Goal: Task Accomplishment & Management: Complete application form

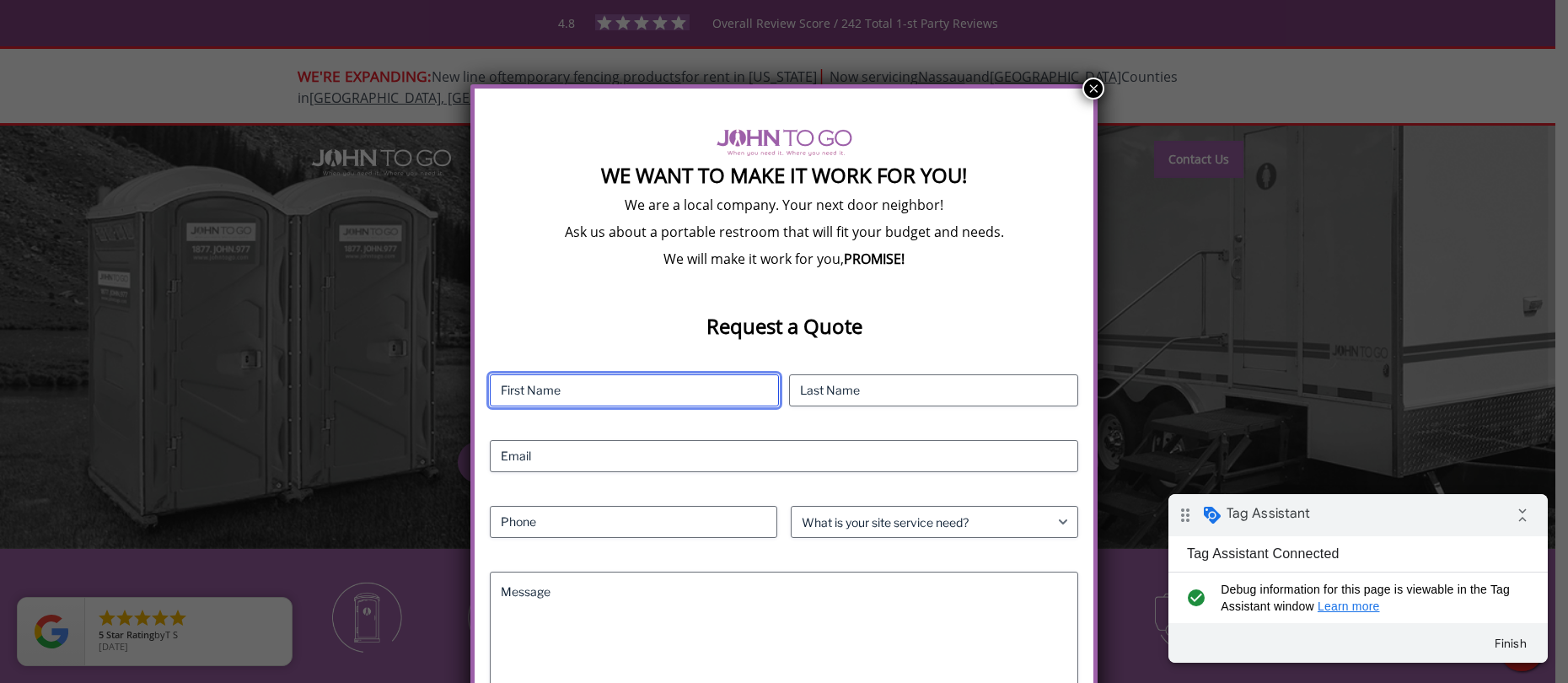
click at [534, 401] on input "First" at bounding box center [634, 390] width 289 height 32
type input "Test"
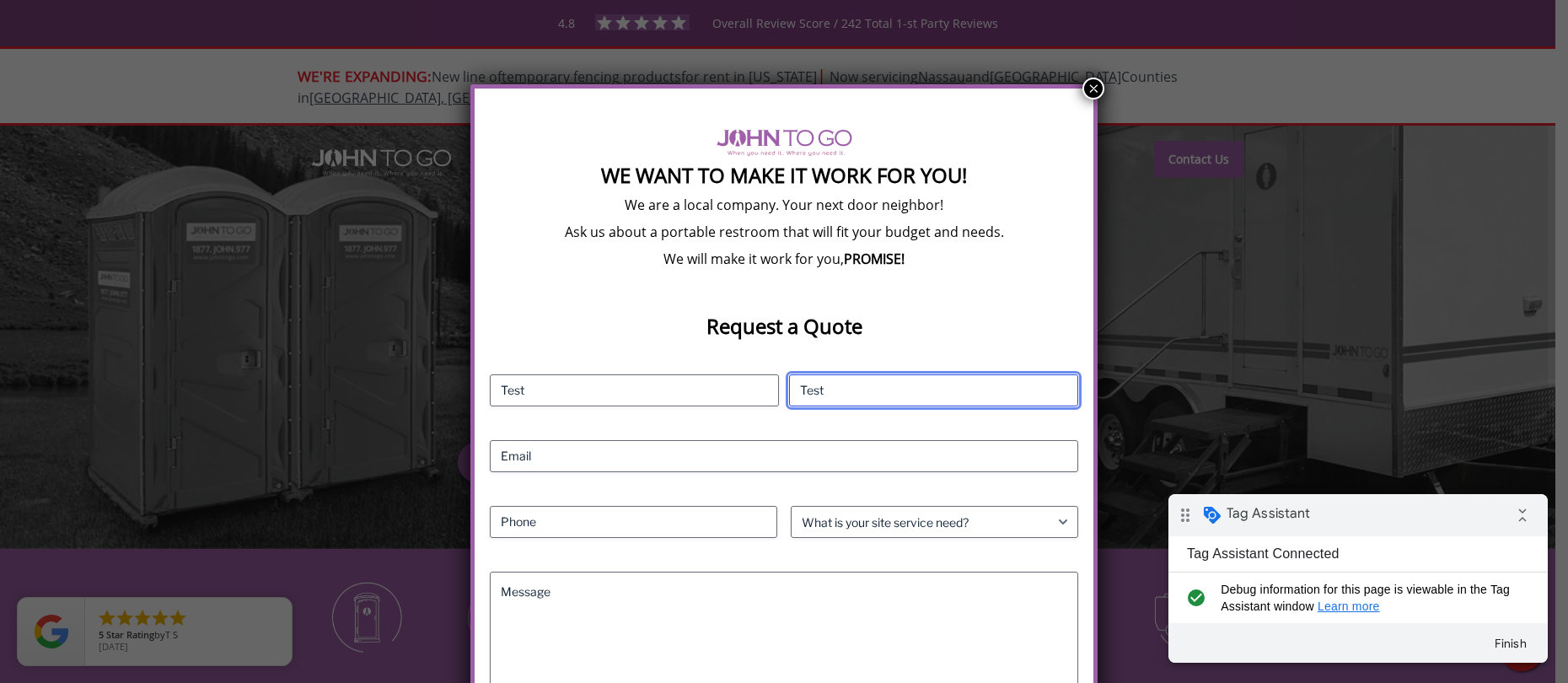
type input "Test"
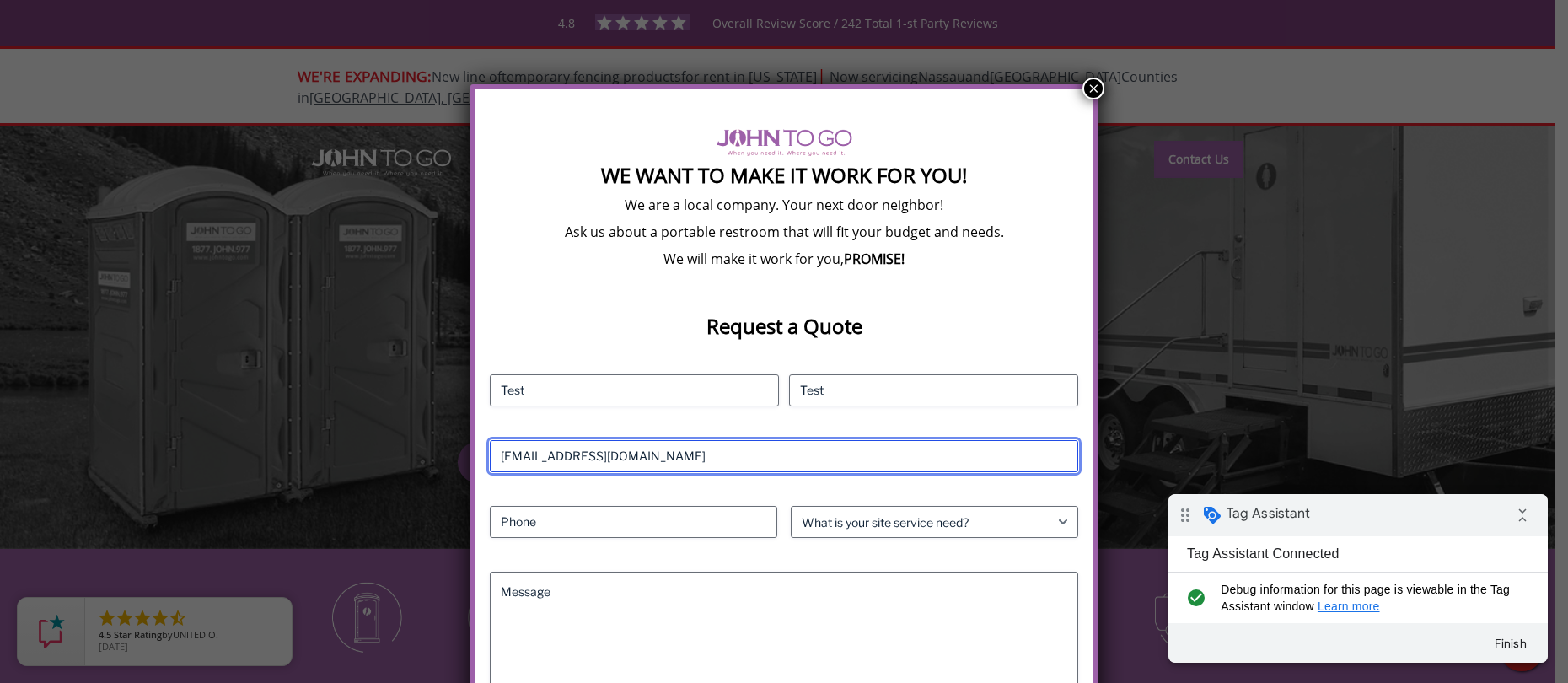
type input "Test@youtechagency.com"
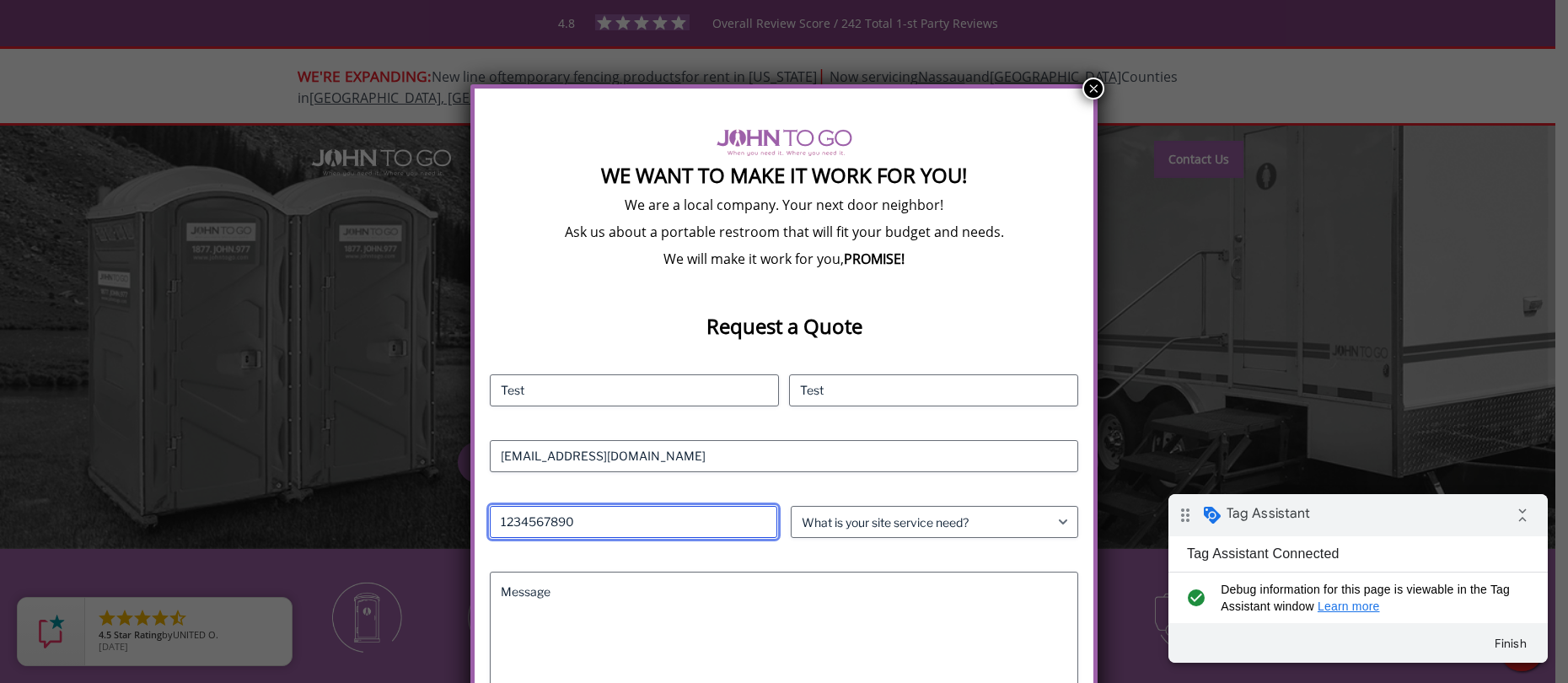
type input "1234567890"
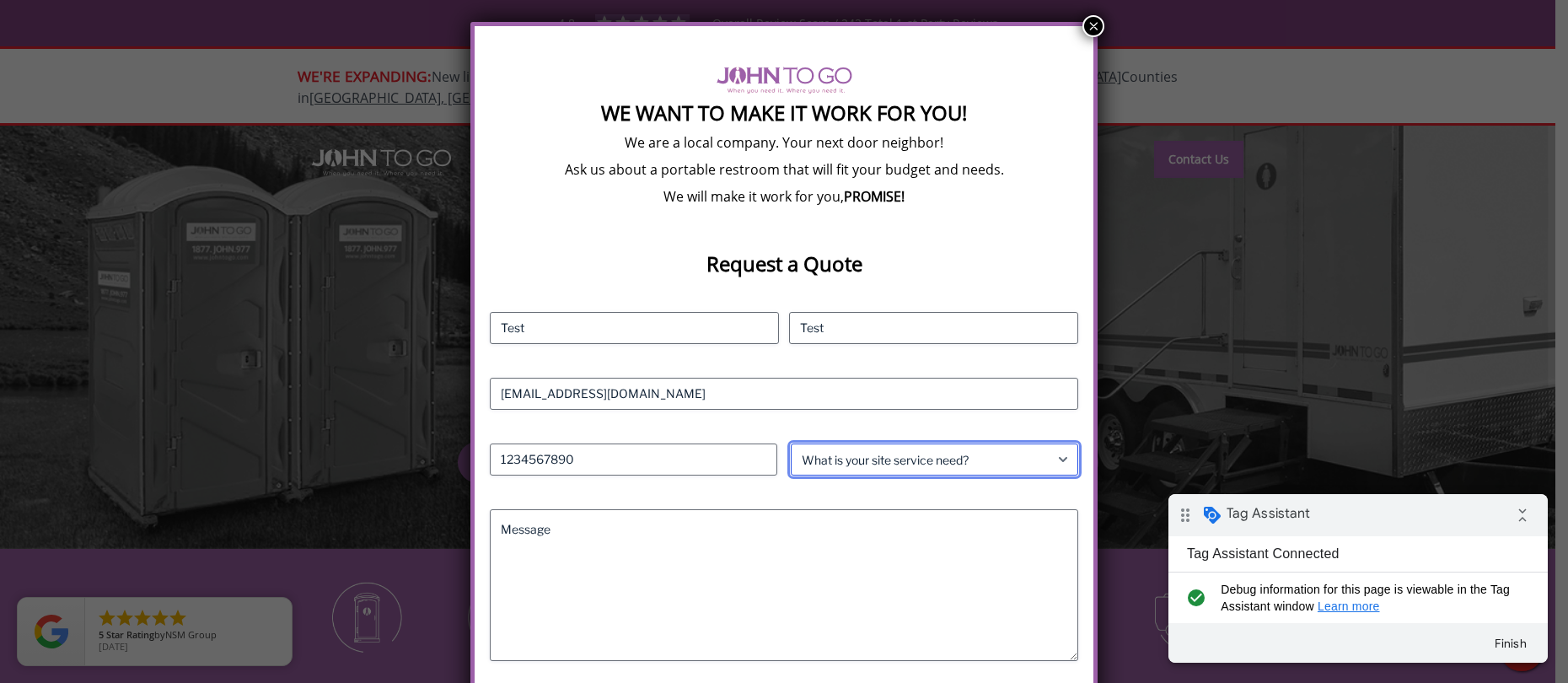
scroll to position [219, 0]
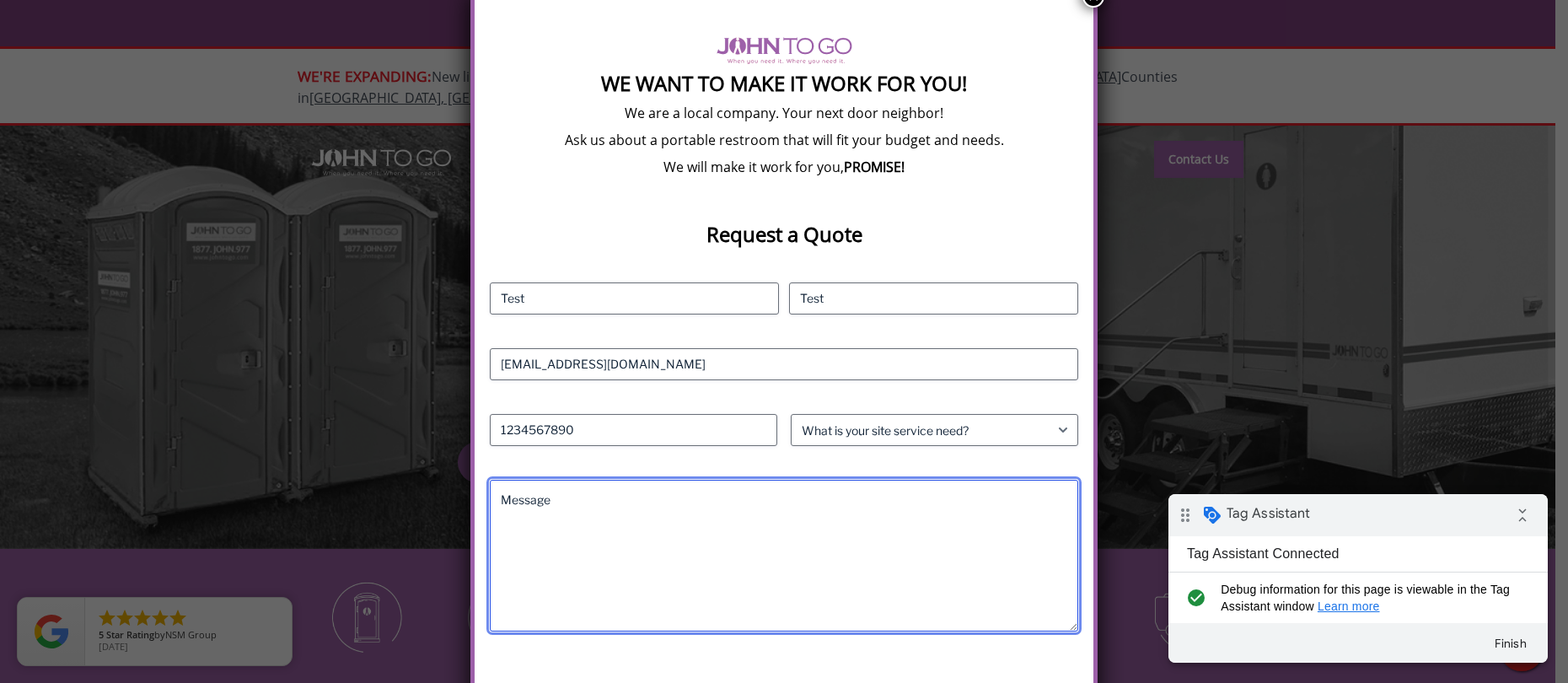
click at [769, 572] on textarea "Message" at bounding box center [784, 556] width 588 height 152
type textarea "Test"
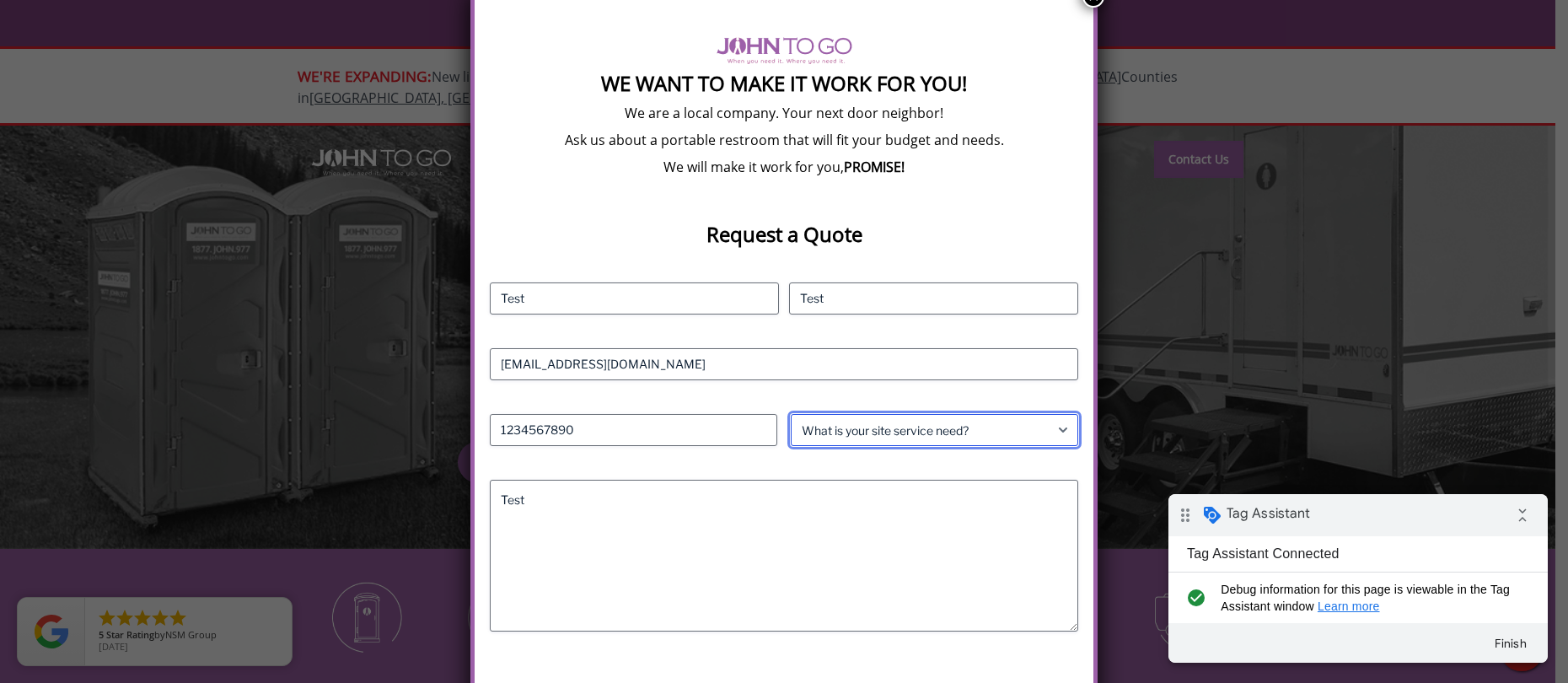
click at [907, 427] on select "What is your site service need? Consumer Construction - Commercial Construction…" at bounding box center [934, 429] width 287 height 32
select select "Consumer"
click at [790, 414] on select "What is your site service need? Consumer Construction - Commercial Construction…" at bounding box center [934, 429] width 287 height 32
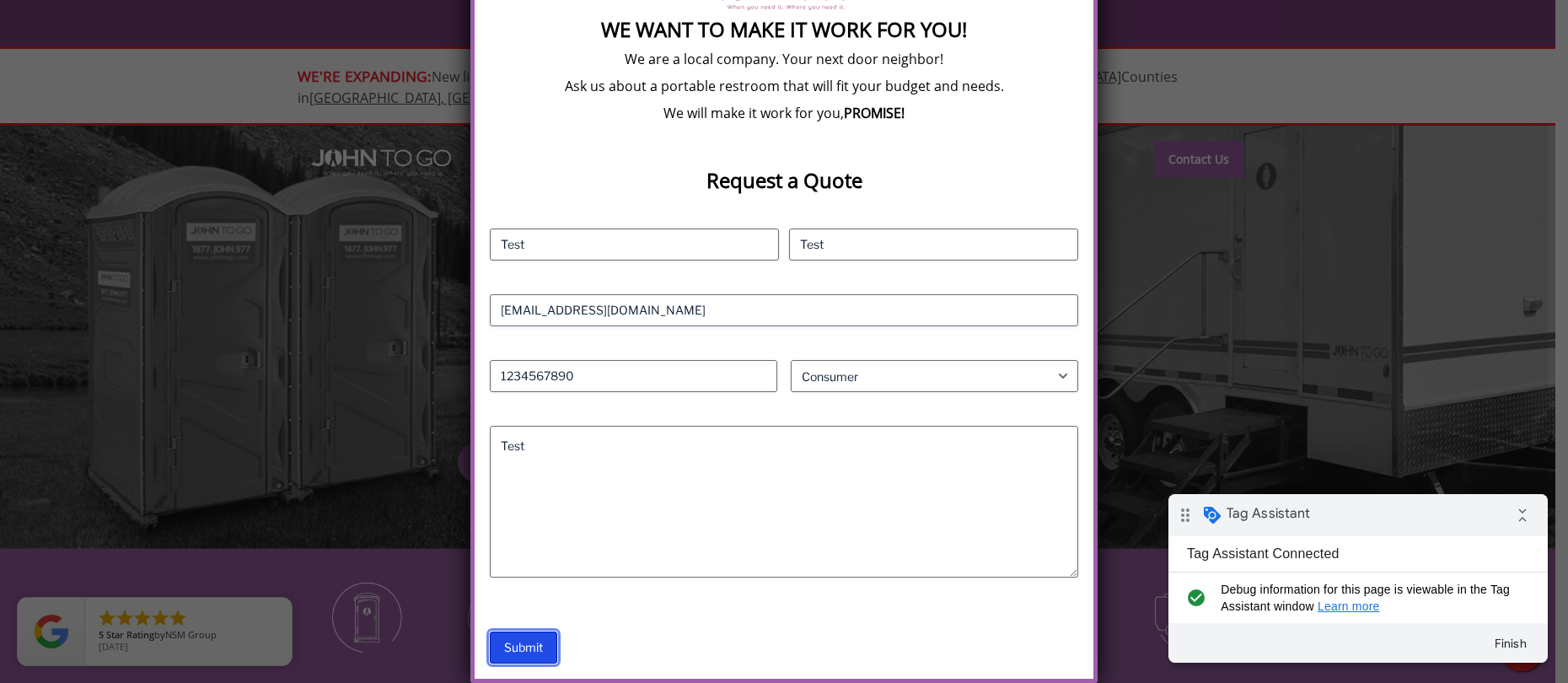
click at [528, 649] on input "Submit" at bounding box center [522, 647] width 67 height 32
